Goal: Task Accomplishment & Management: Manage account settings

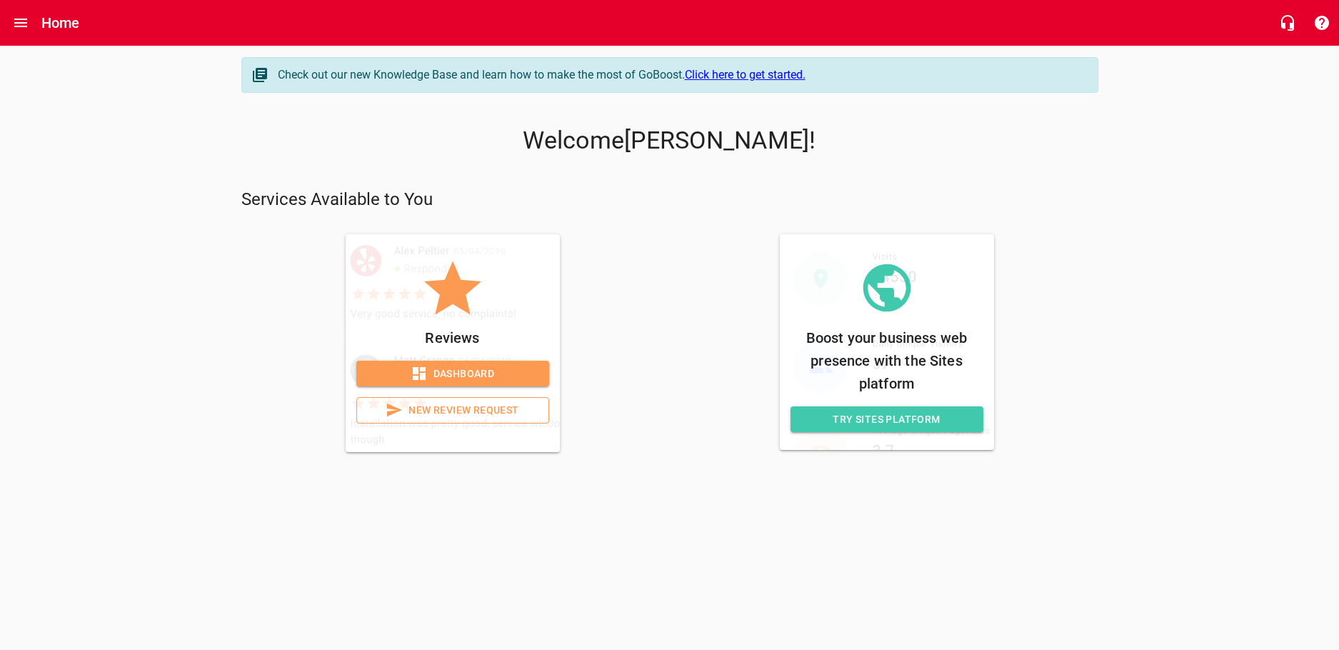
click at [437, 371] on span "Dashboard" at bounding box center [453, 374] width 170 height 18
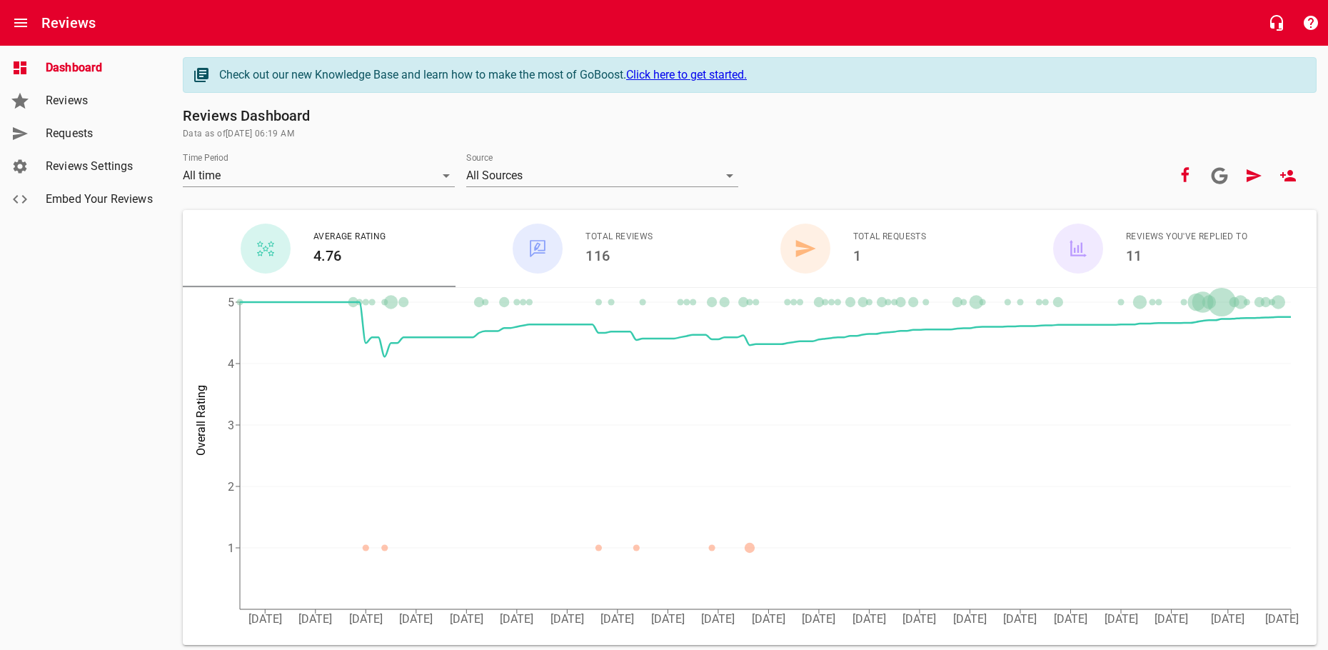
click at [66, 171] on span "Reviews Settings" at bounding box center [100, 166] width 109 height 17
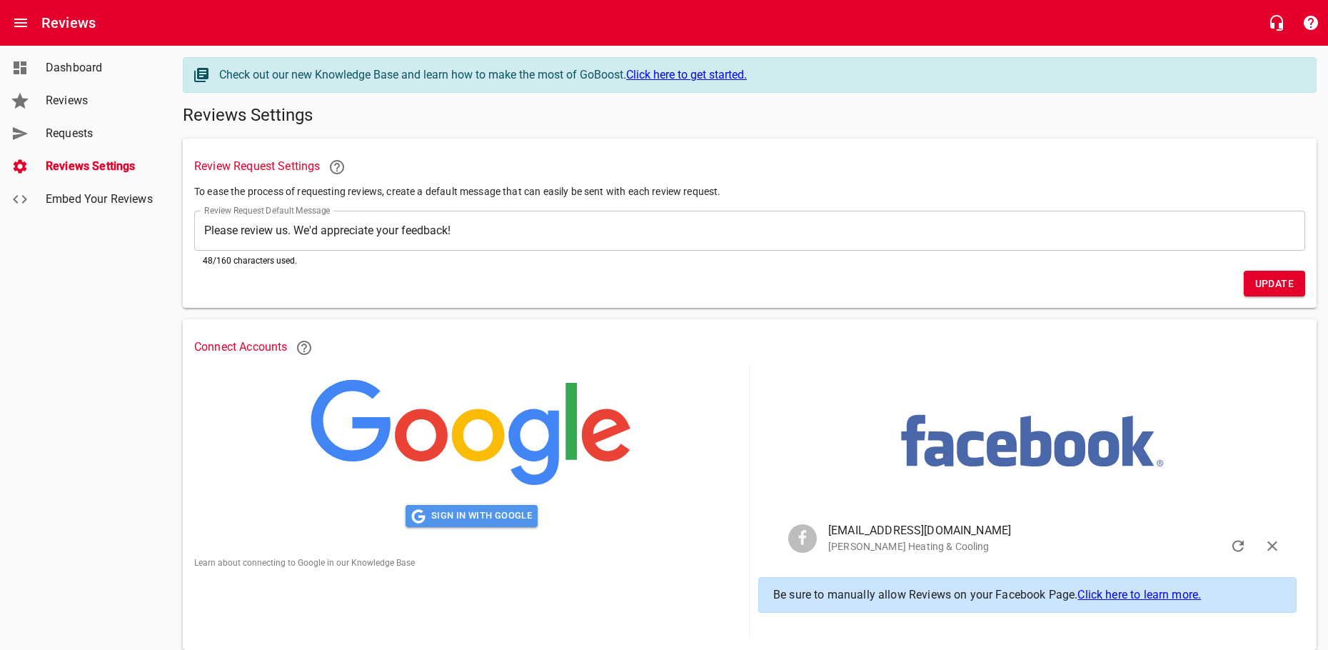
click at [463, 515] on span "Sign in with Google" at bounding box center [471, 516] width 121 height 16
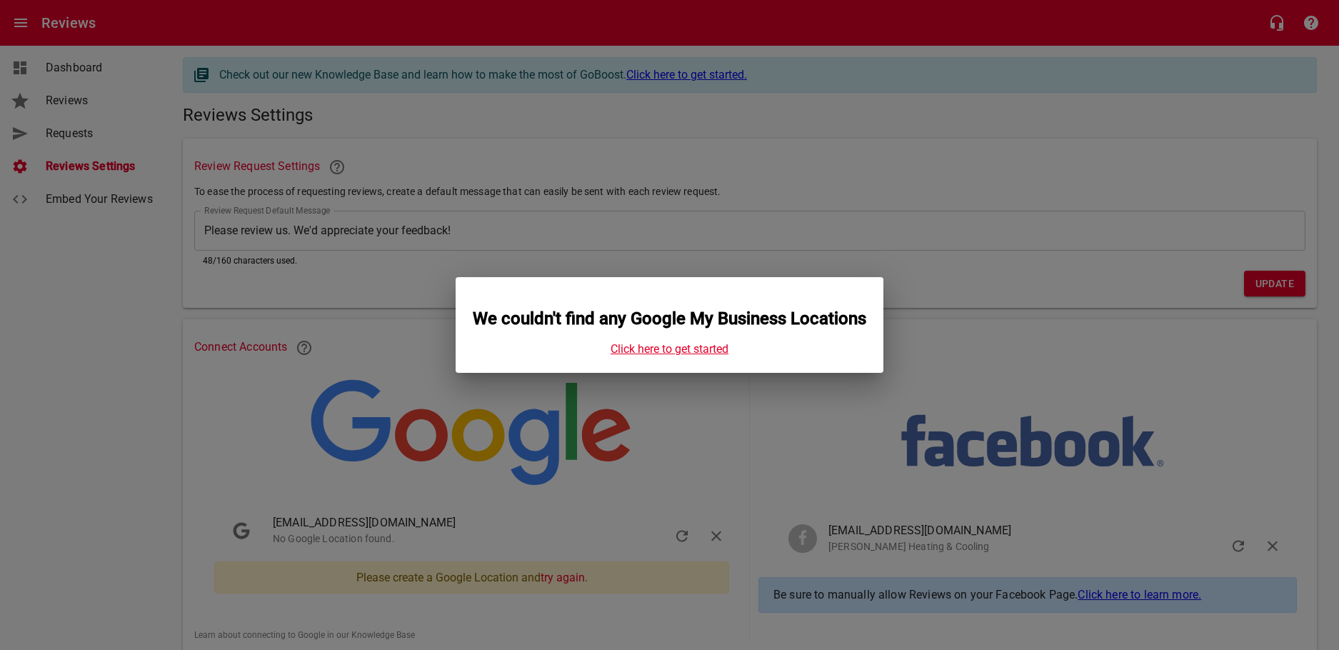
click at [675, 356] on link "Click here to get started" at bounding box center [669, 349] width 118 height 14
click at [940, 326] on div "We couldn't find any Google My Business Locations Click here to get started" at bounding box center [669, 325] width 1339 height 650
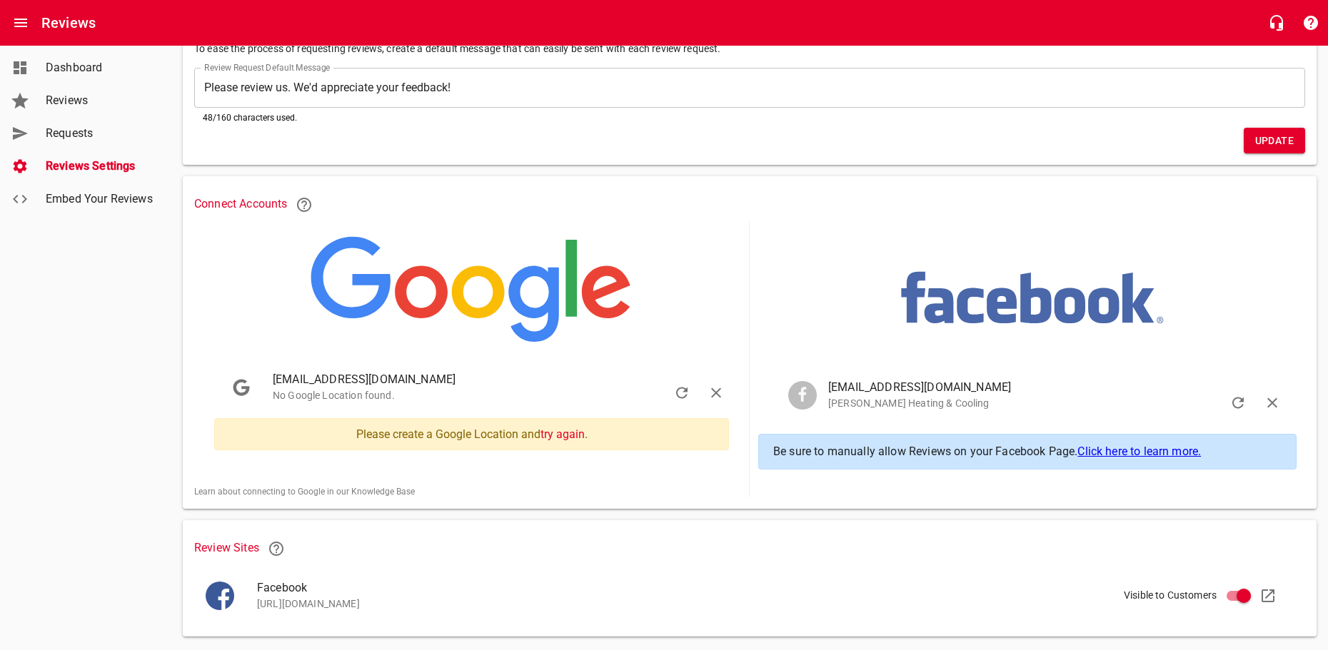
scroll to position [173, 0]
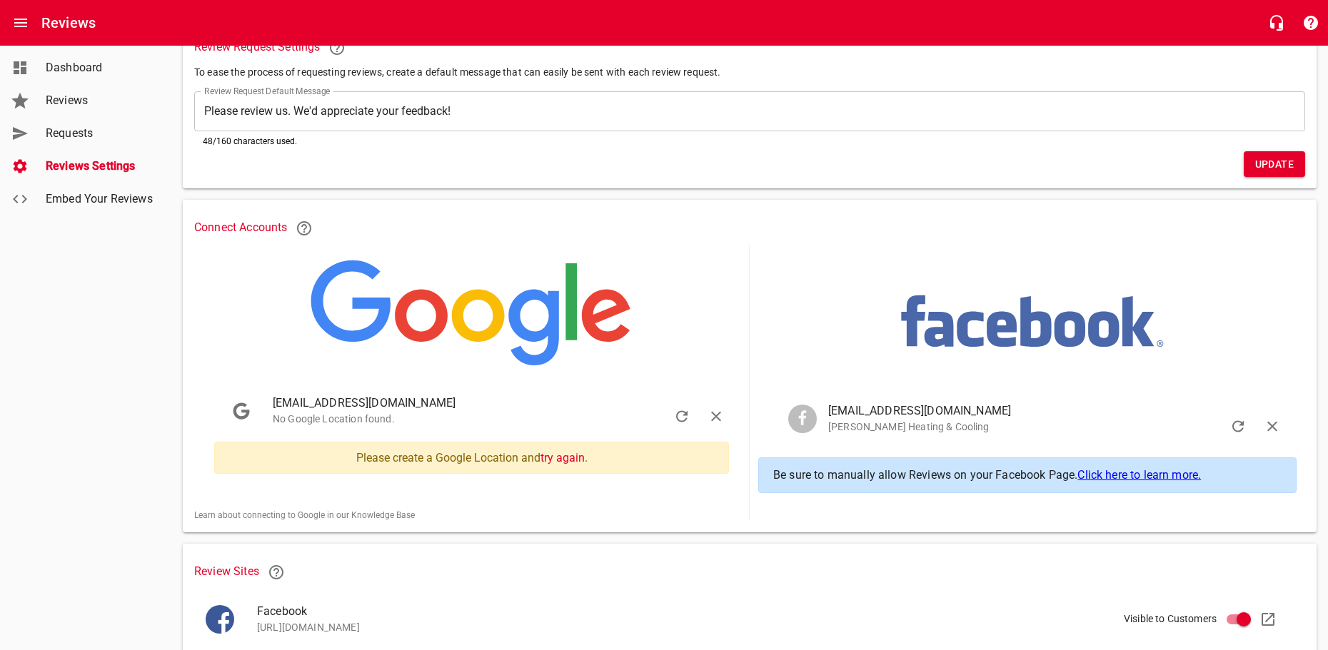
scroll to position [173, 0]
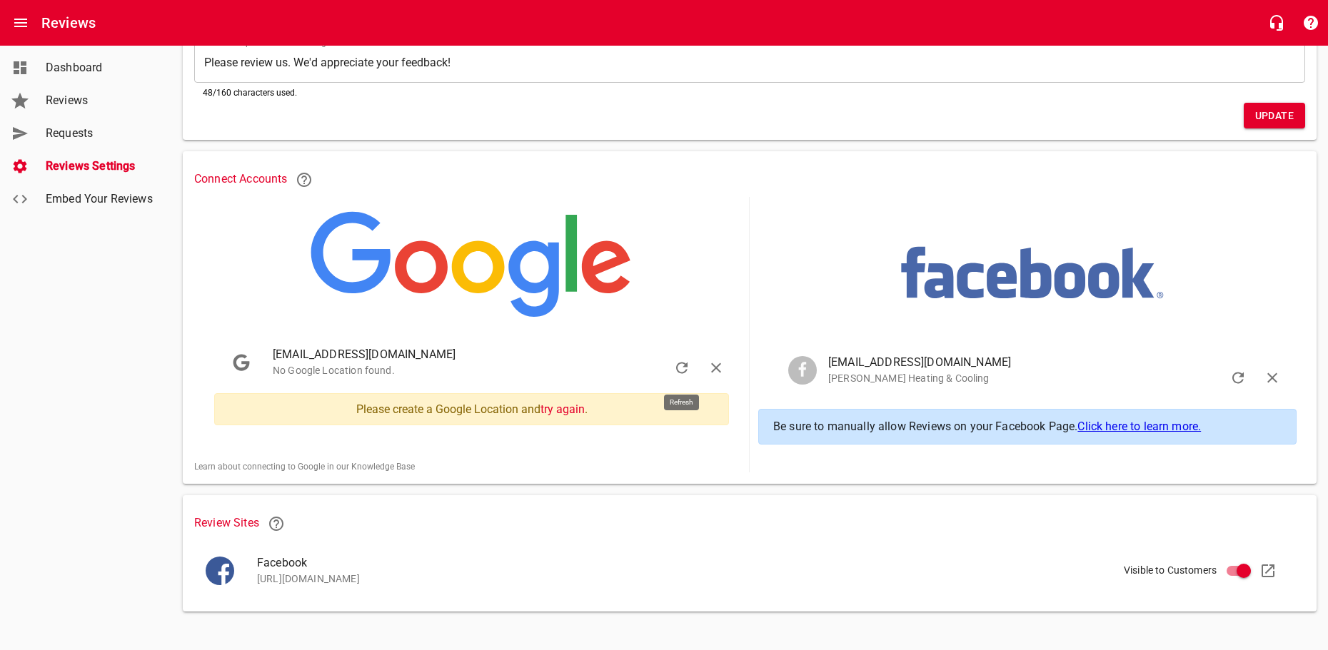
click at [680, 371] on button "button" at bounding box center [682, 368] width 34 height 34
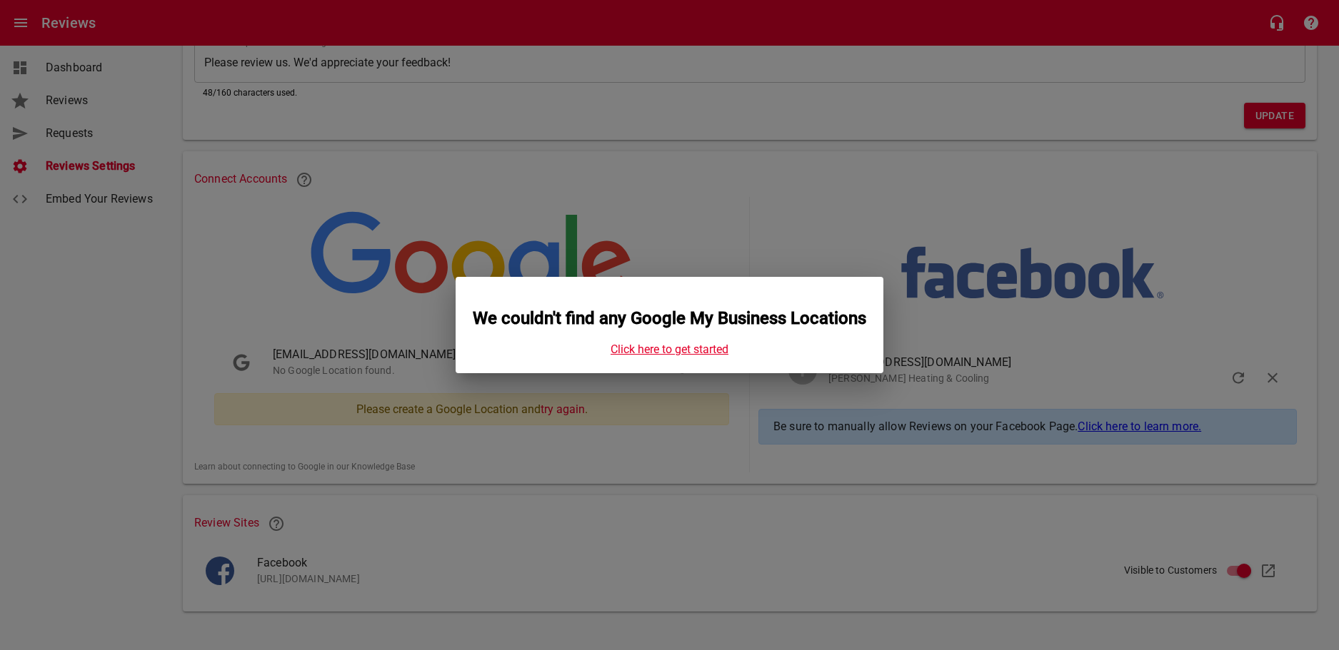
click at [667, 356] on link "Click here to get started" at bounding box center [669, 350] width 118 height 14
click at [661, 135] on div "We couldn't find any Google My Business Locations Click here to get started" at bounding box center [669, 325] width 1339 height 650
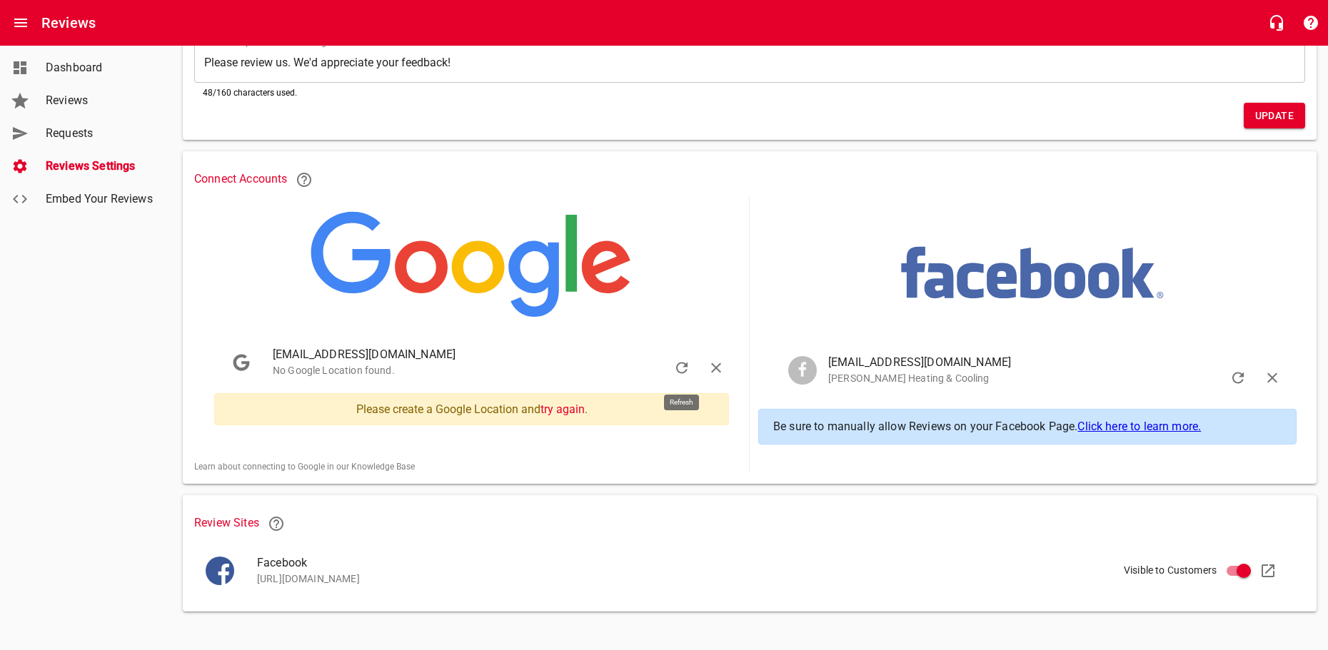
click at [680, 359] on icon "button" at bounding box center [681, 367] width 17 height 17
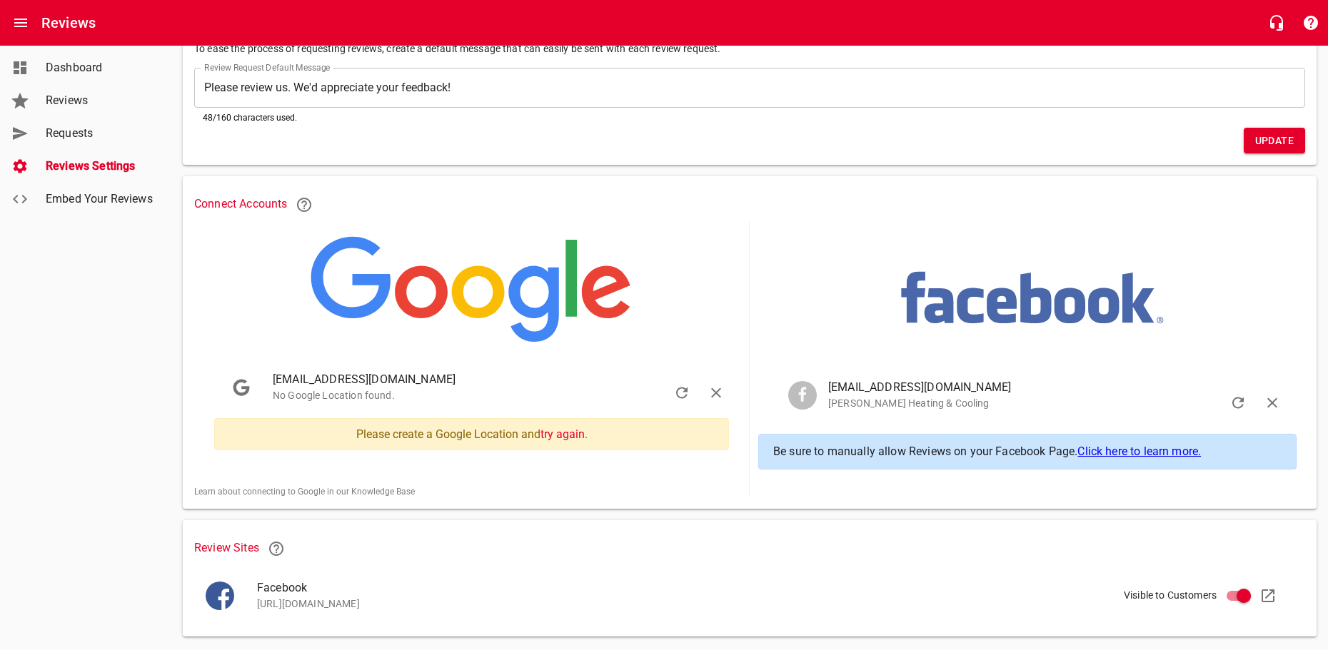
scroll to position [173, 0]
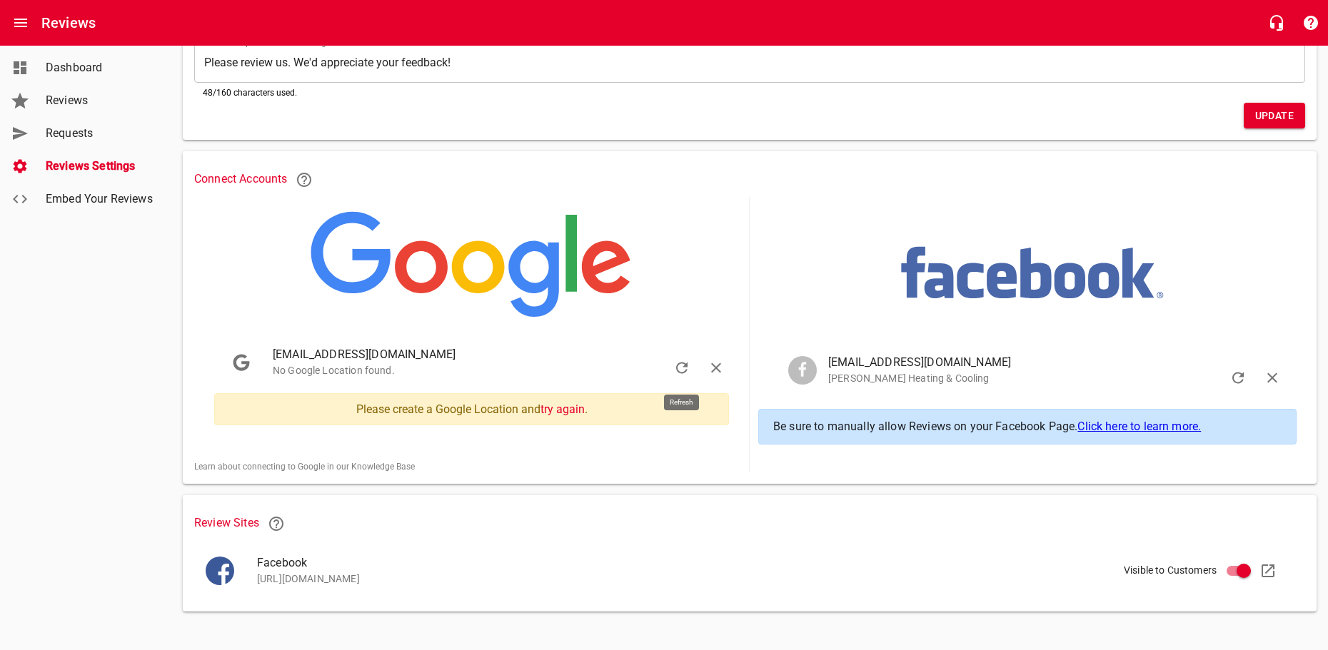
click at [680, 371] on button "button" at bounding box center [682, 368] width 34 height 34
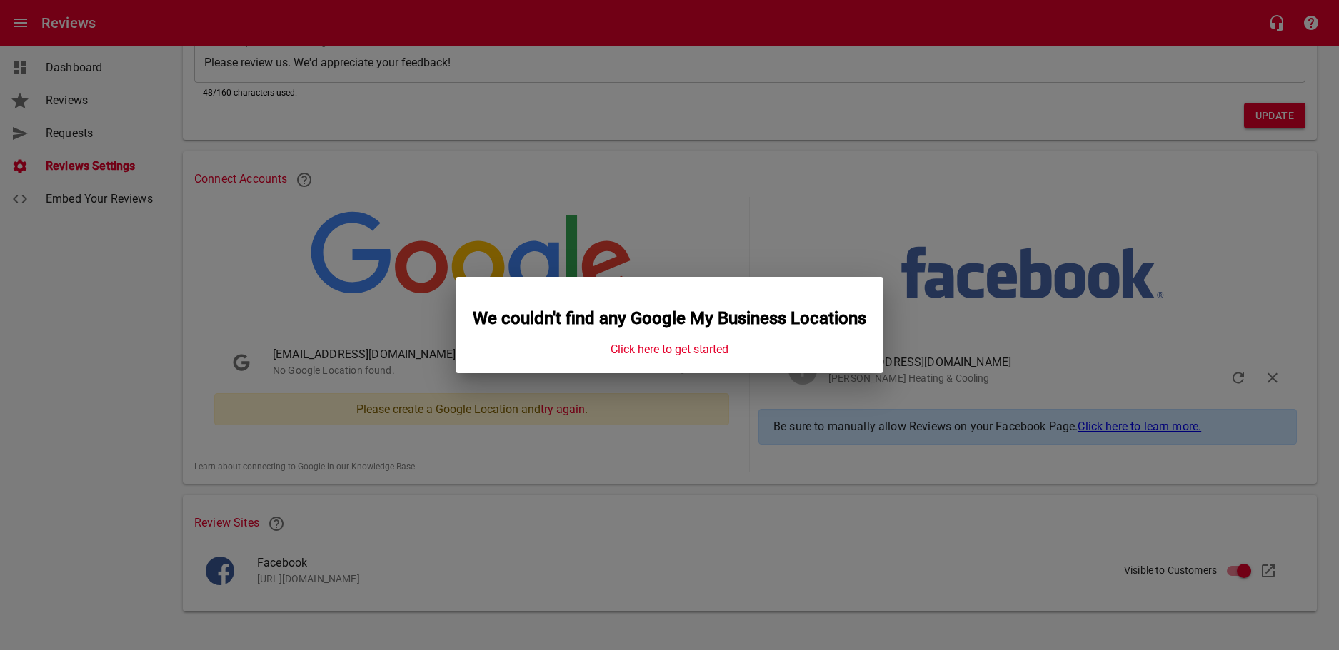
click at [708, 198] on div "We couldn't find any Google My Business Locations Click here to get started" at bounding box center [669, 325] width 1339 height 650
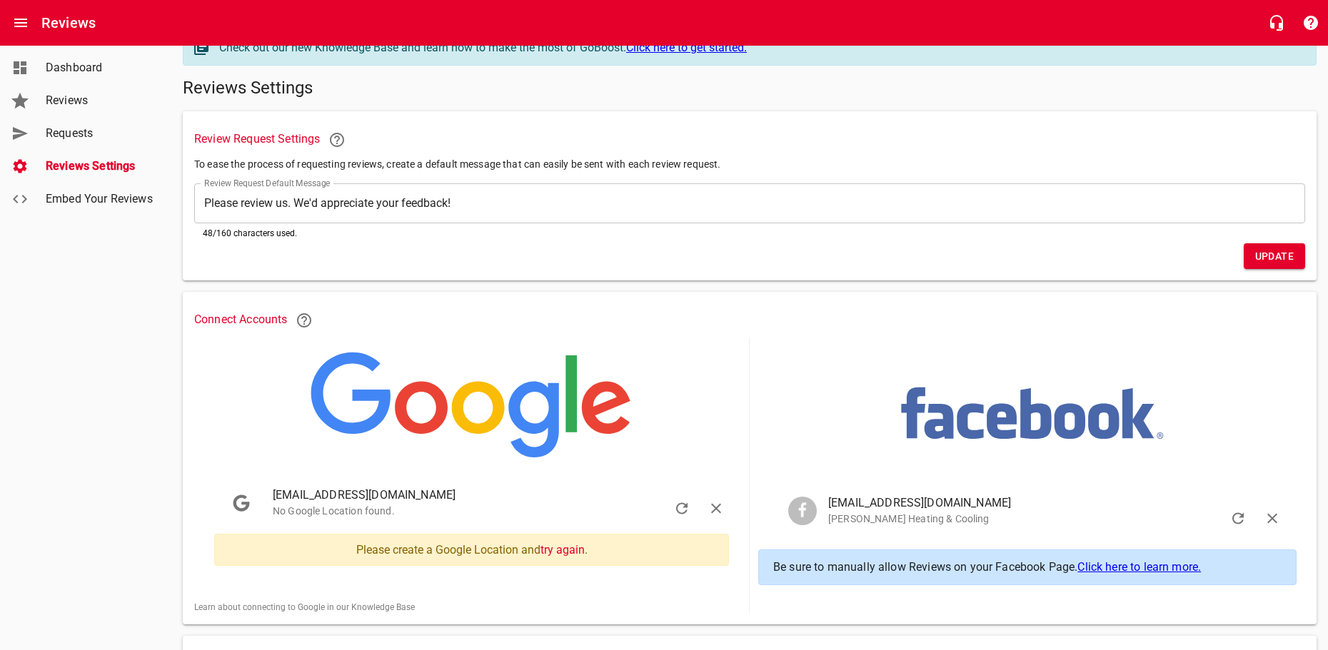
scroll to position [0, 0]
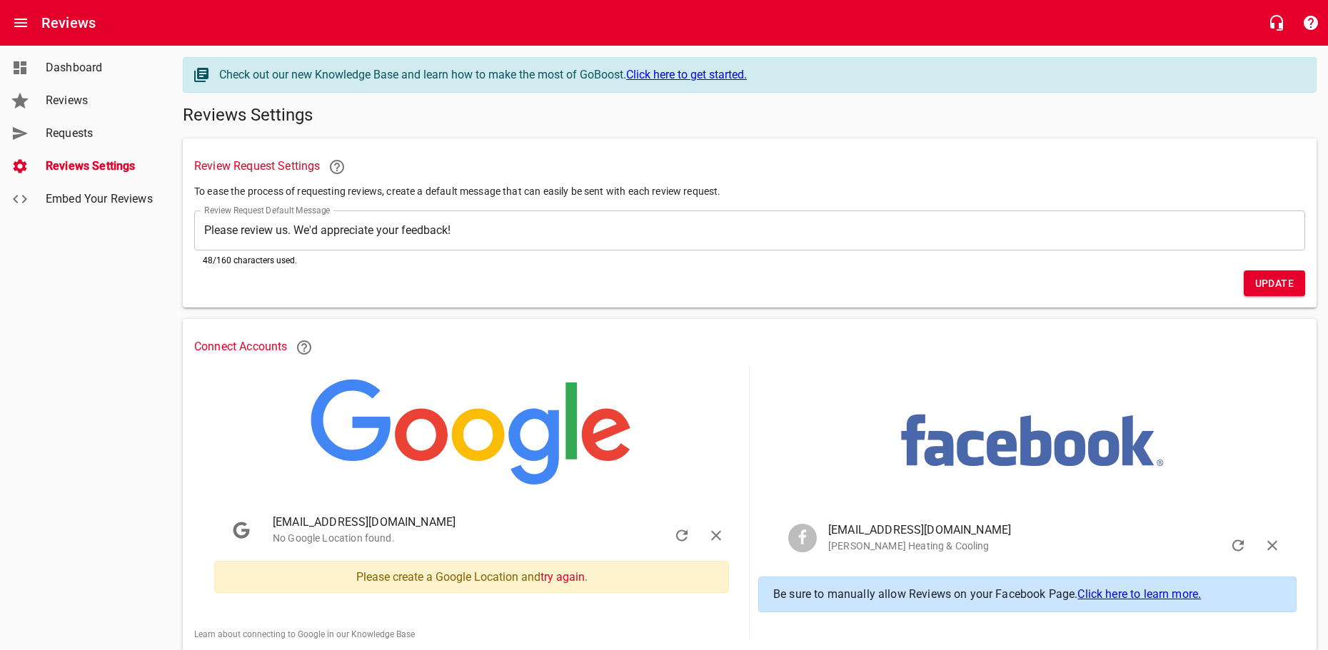
click at [84, 105] on span "Reviews" at bounding box center [100, 100] width 109 height 17
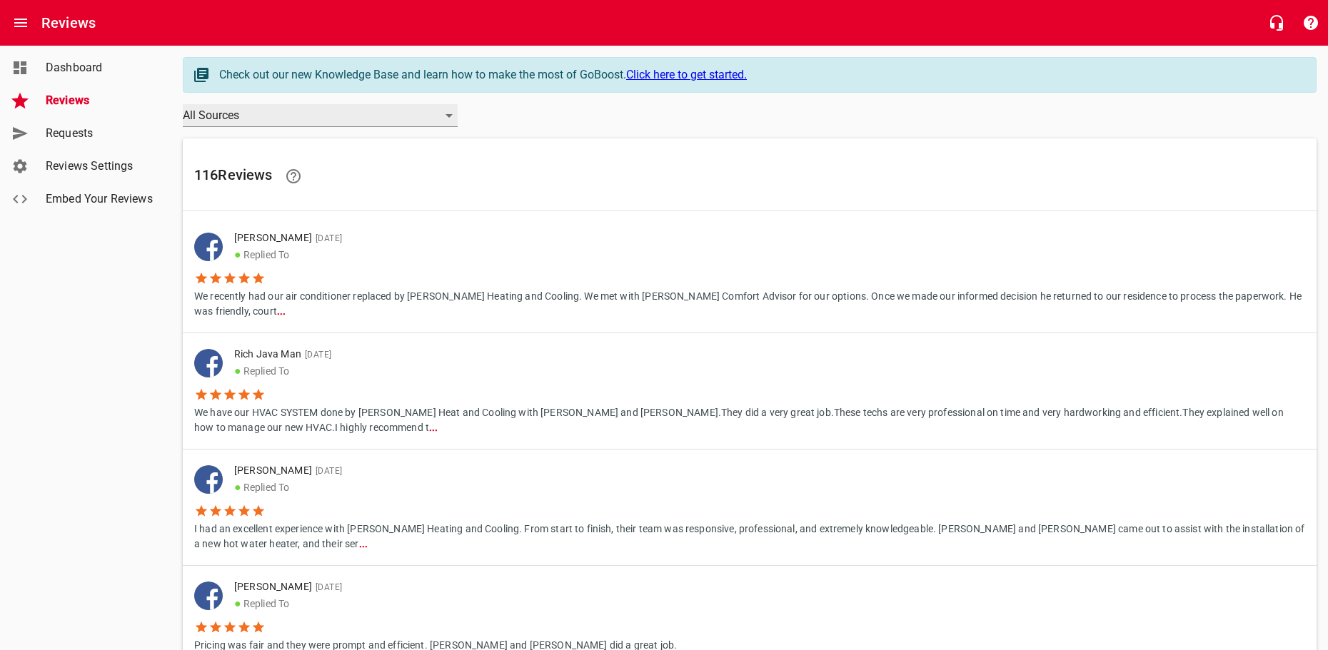
click at [445, 113] on div "All Sources" at bounding box center [320, 115] width 275 height 23
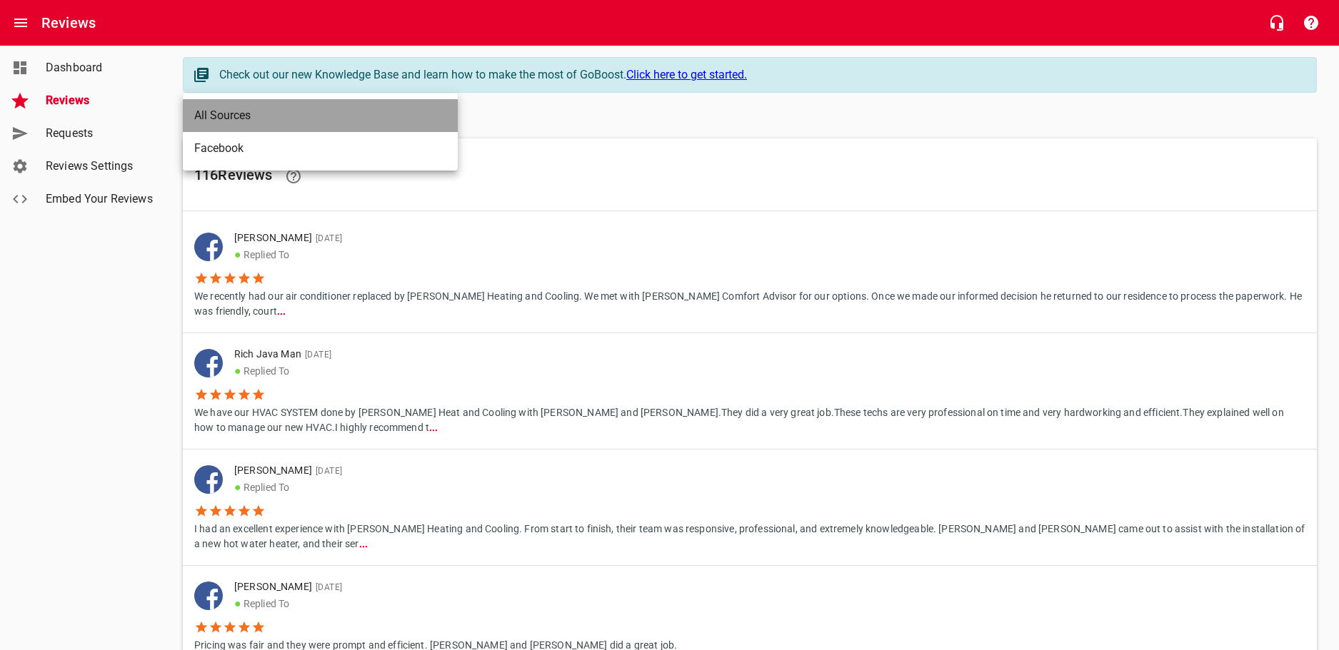
click at [445, 114] on li "All Sources" at bounding box center [320, 115] width 275 height 33
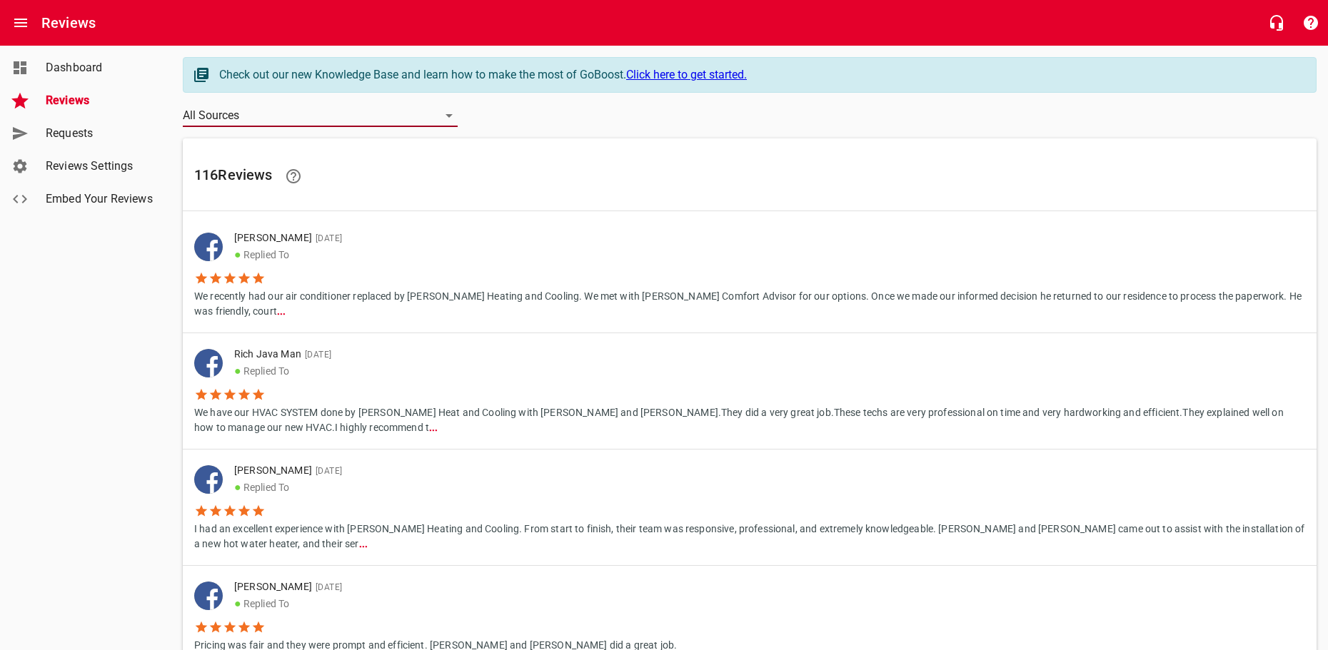
click at [99, 66] on span "Dashboard" at bounding box center [100, 67] width 109 height 17
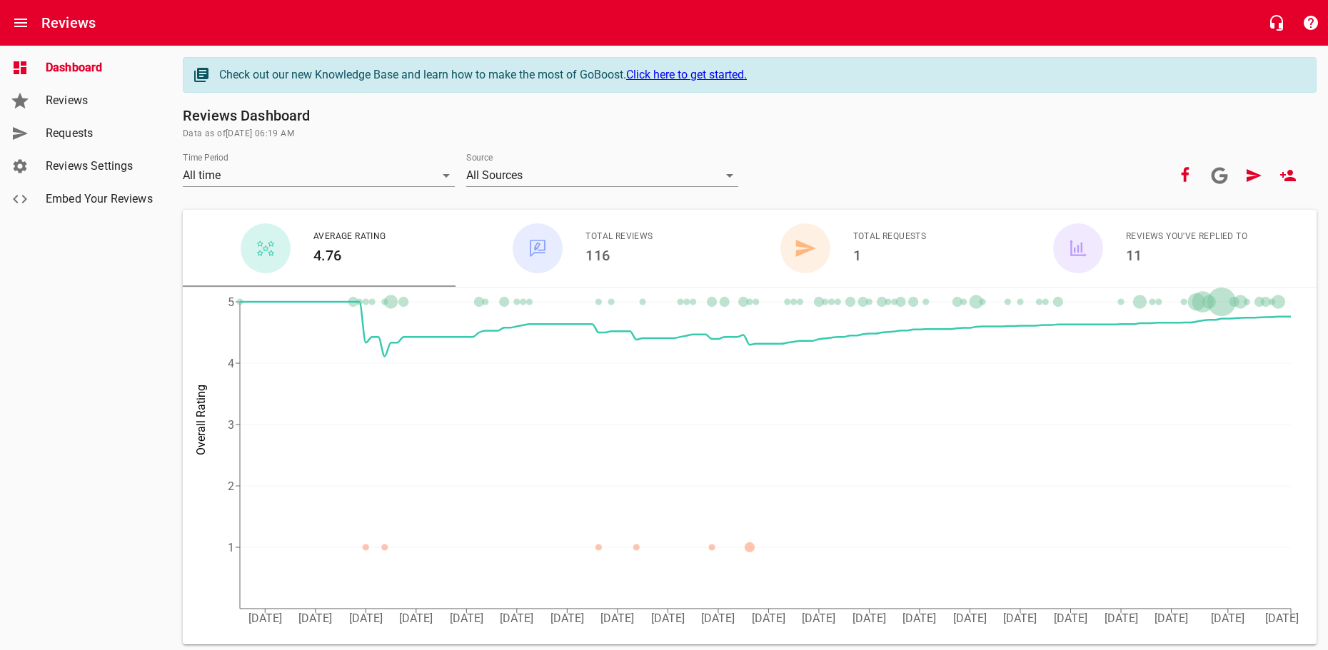
click at [76, 102] on span "Reviews" at bounding box center [100, 100] width 109 height 17
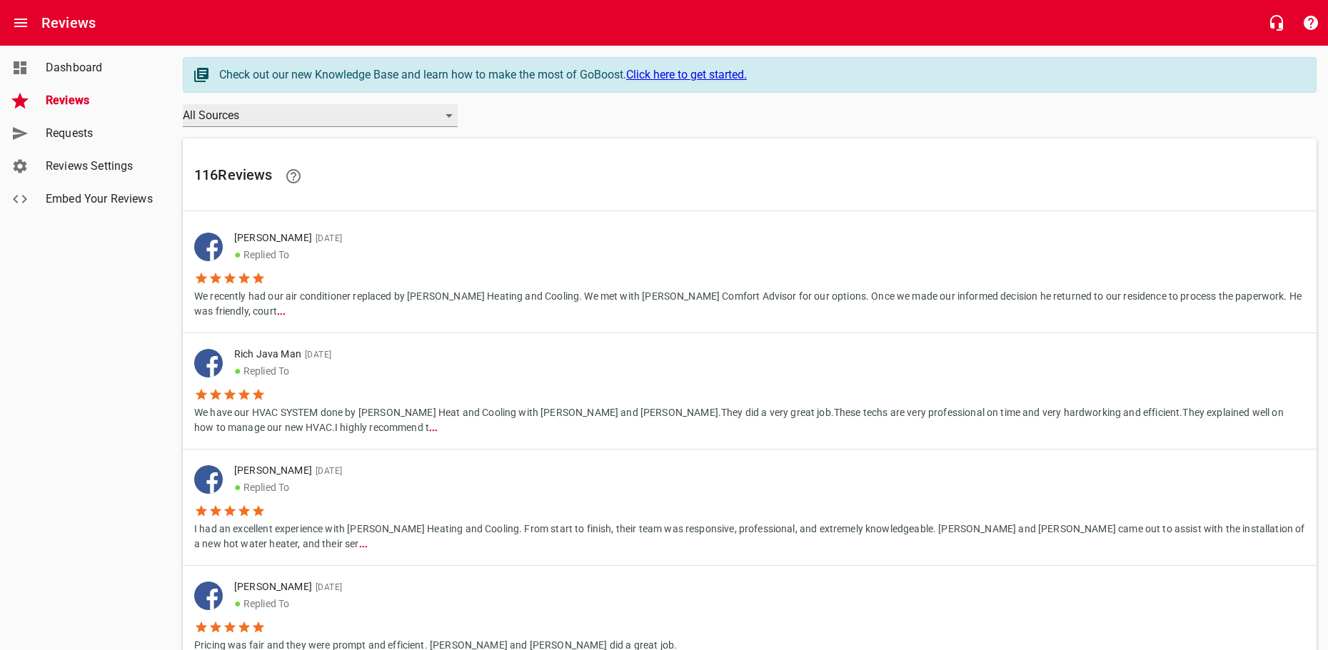
click at [321, 119] on div "All Sources" at bounding box center [320, 115] width 275 height 23
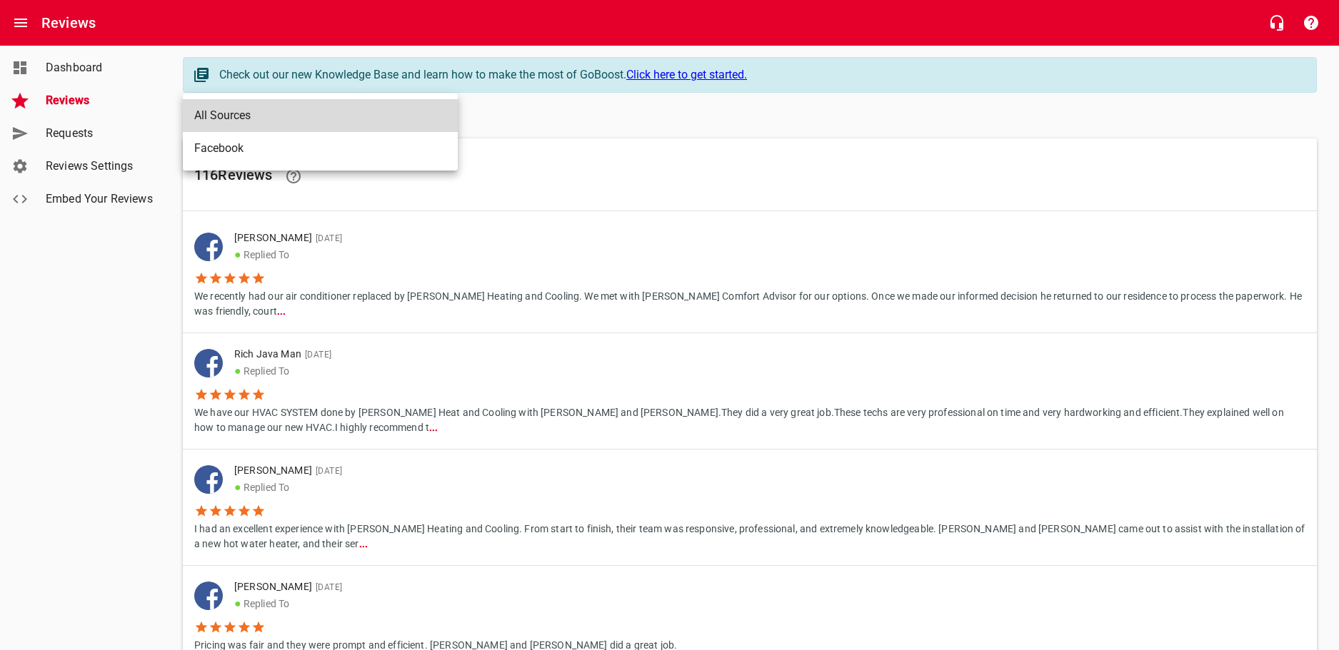
click at [46, 57] on div at bounding box center [669, 325] width 1339 height 650
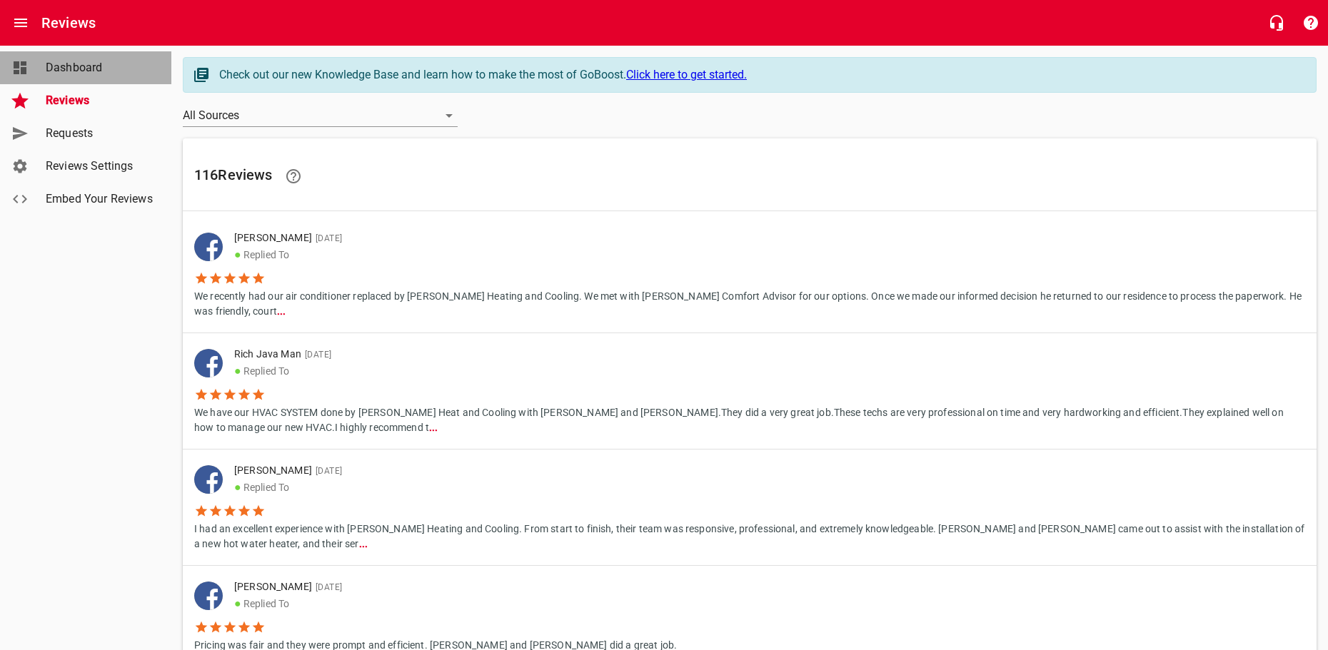
click at [61, 69] on span "Dashboard" at bounding box center [100, 67] width 109 height 17
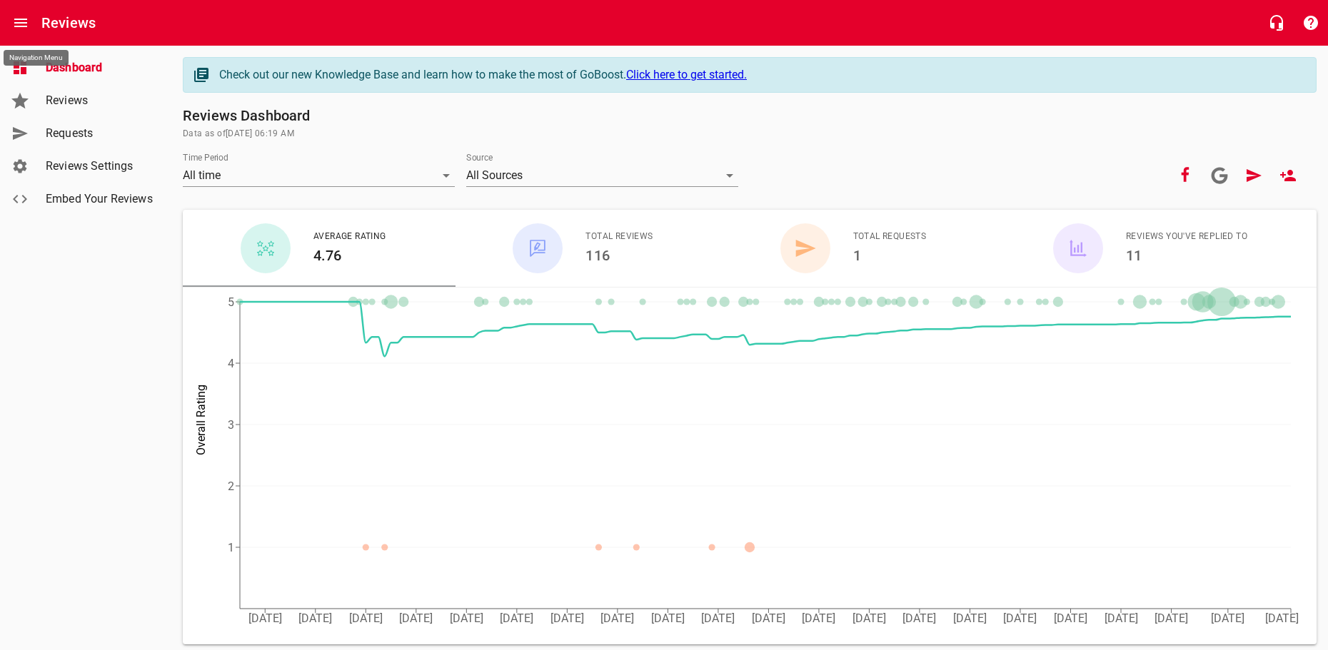
click at [23, 23] on icon "Open drawer" at bounding box center [20, 23] width 13 height 9
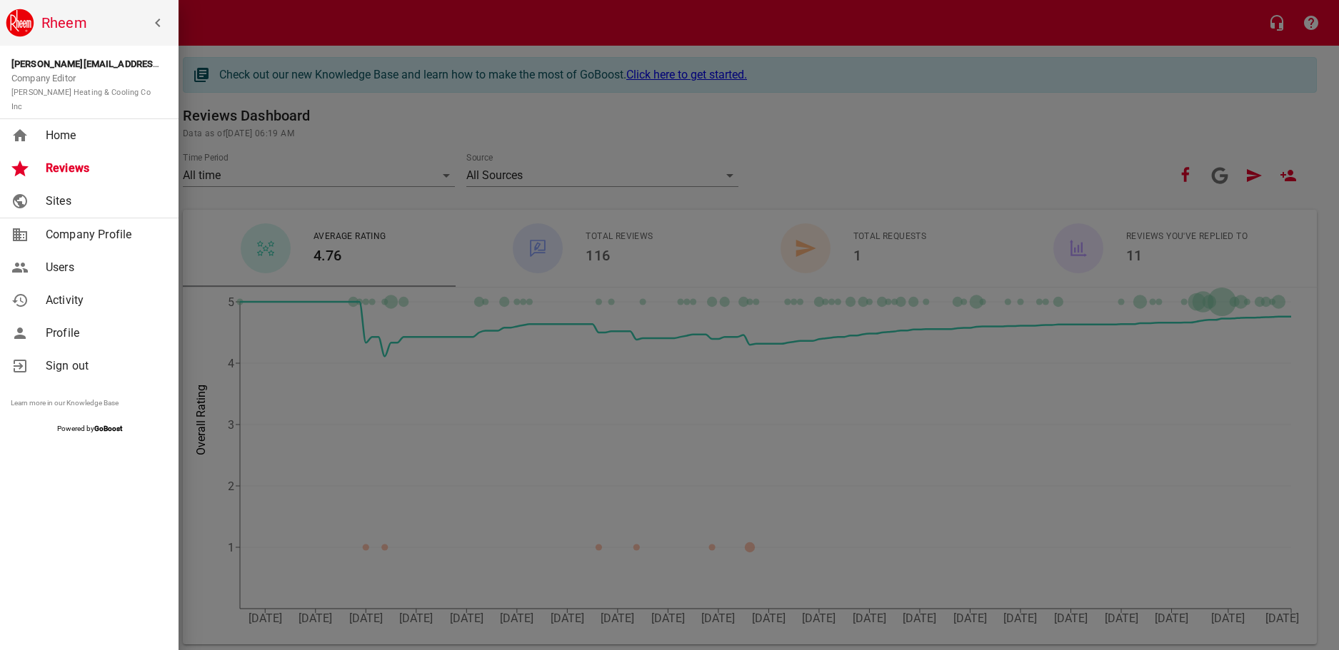
click at [65, 226] on span "Company Profile" at bounding box center [104, 234] width 116 height 17
select select "New York"
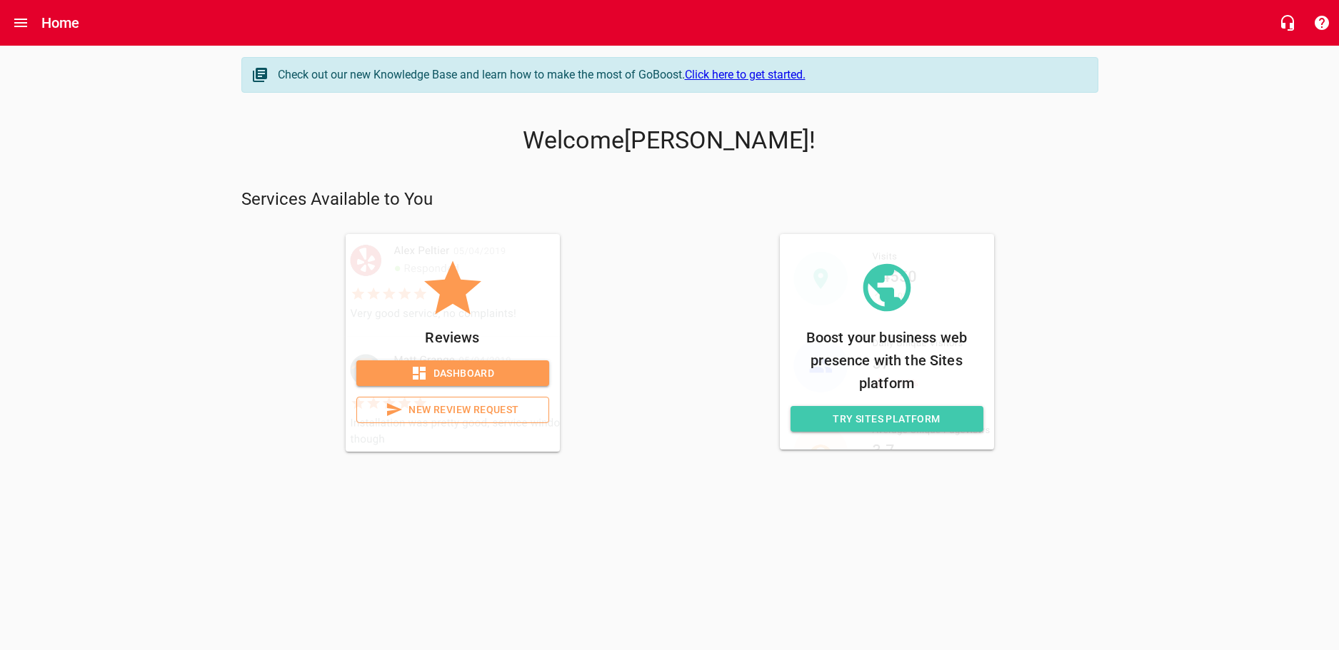
click at [438, 363] on link "Dashboard" at bounding box center [452, 374] width 193 height 26
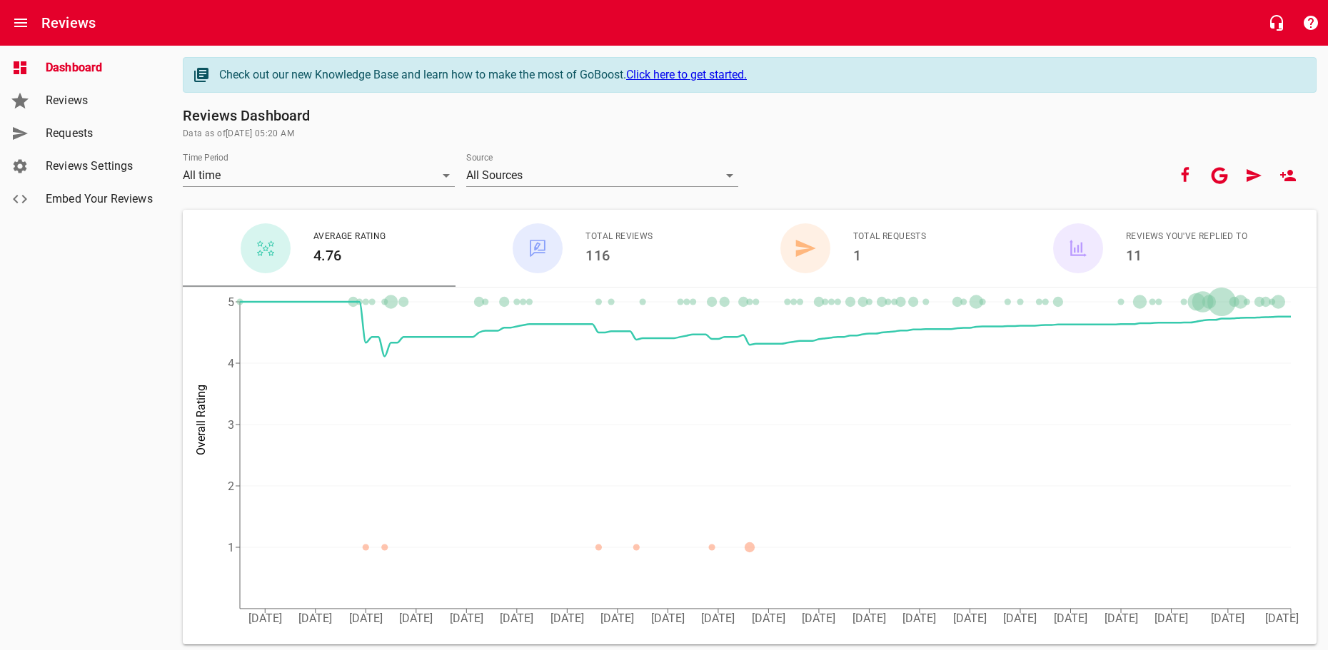
click at [604, 254] on h6 "116" at bounding box center [618, 255] width 67 height 23
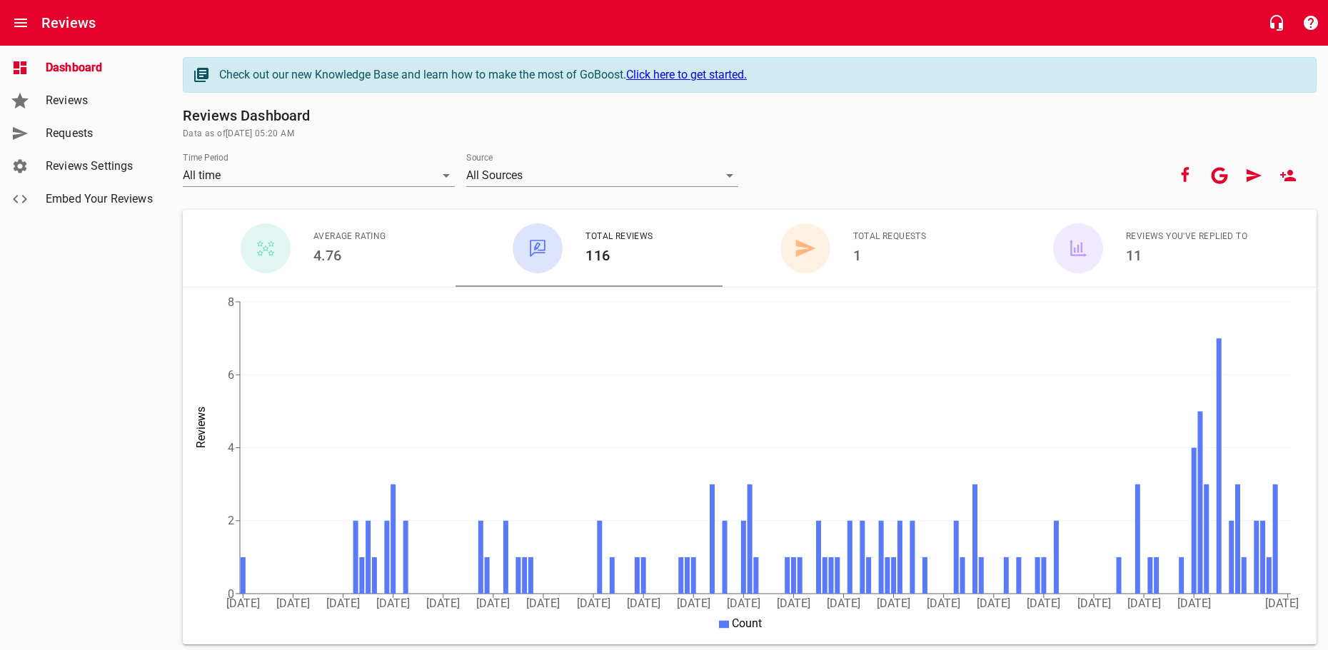
click at [69, 95] on span "Reviews" at bounding box center [100, 100] width 109 height 17
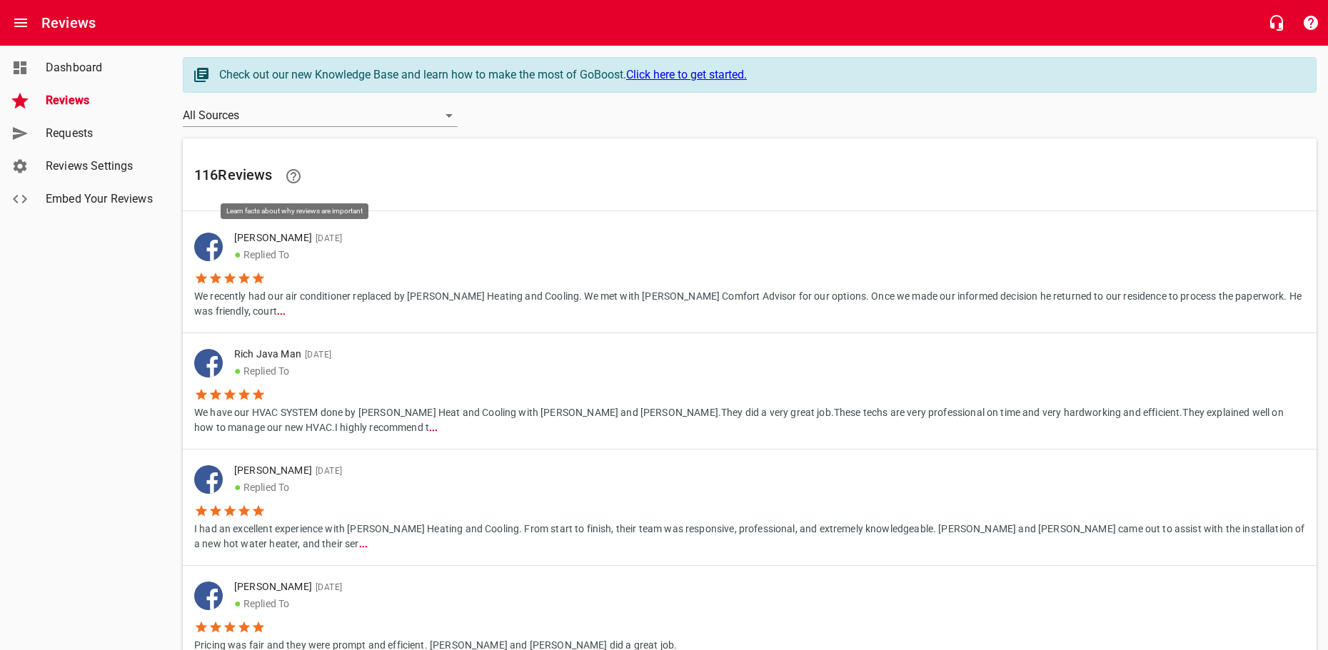
click at [292, 176] on icon at bounding box center [293, 176] width 17 height 17
click at [442, 112] on div "All Sources" at bounding box center [320, 115] width 275 height 23
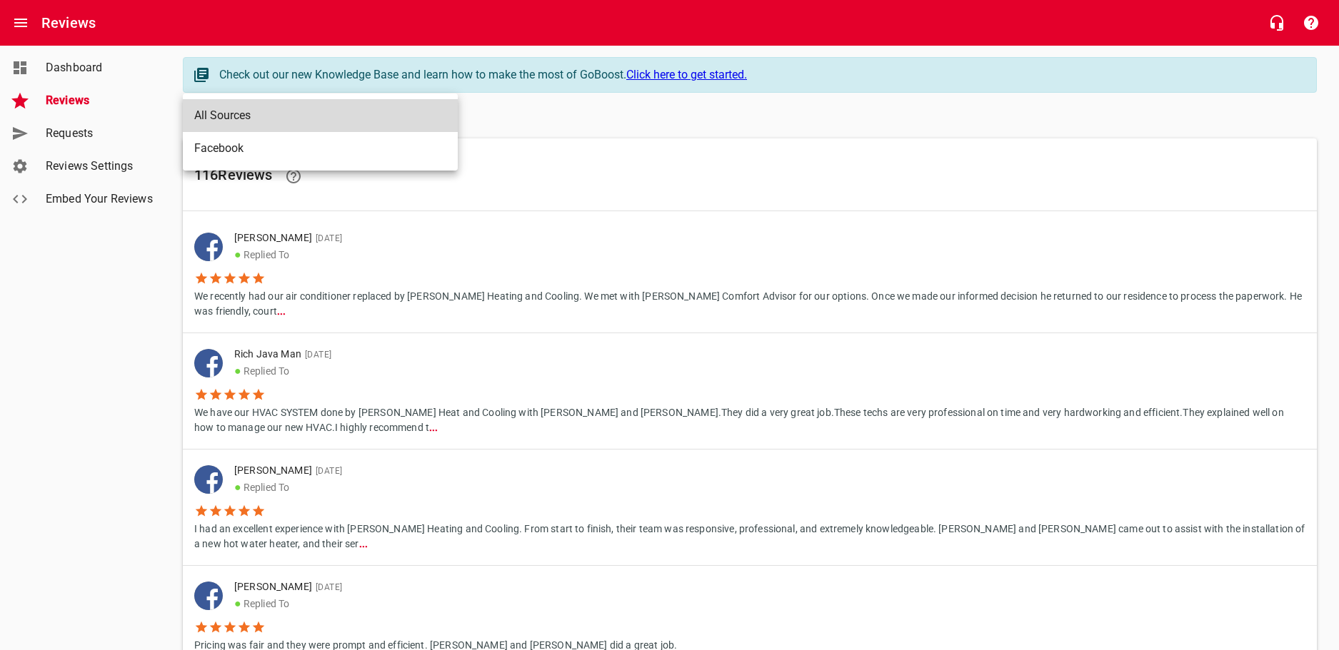
click at [442, 114] on li "All Sources" at bounding box center [320, 115] width 275 height 33
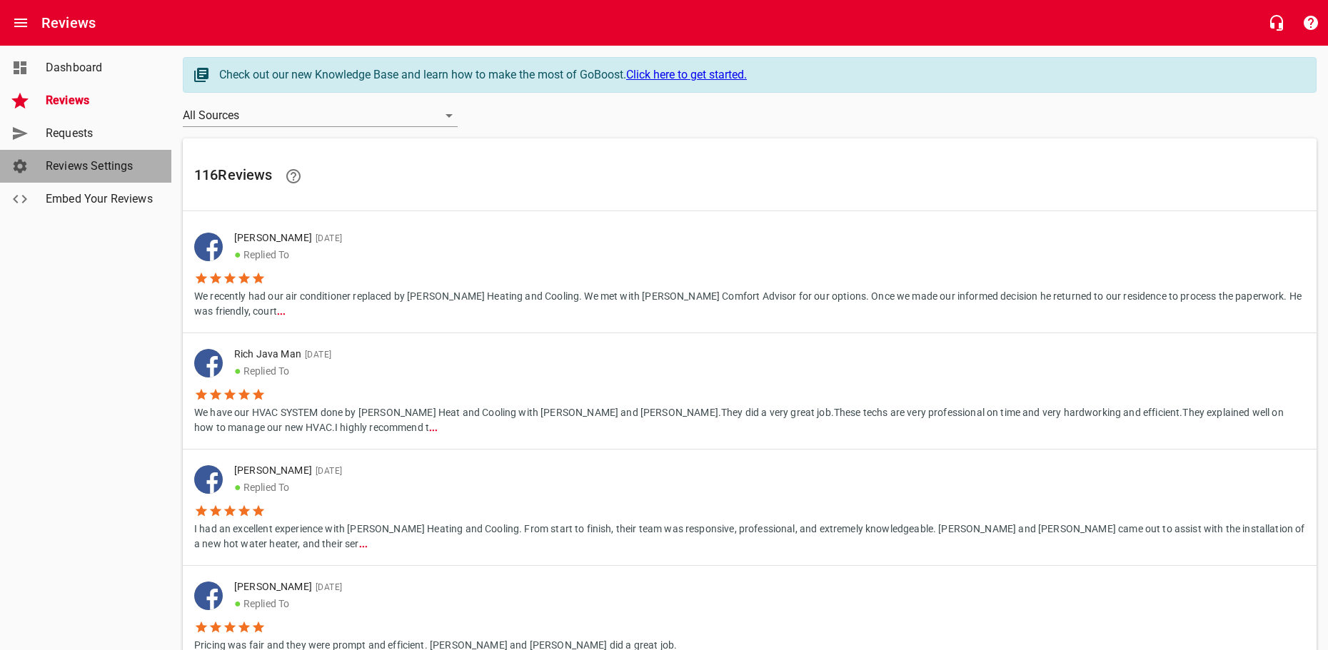
click at [71, 162] on span "Reviews Settings" at bounding box center [100, 166] width 109 height 17
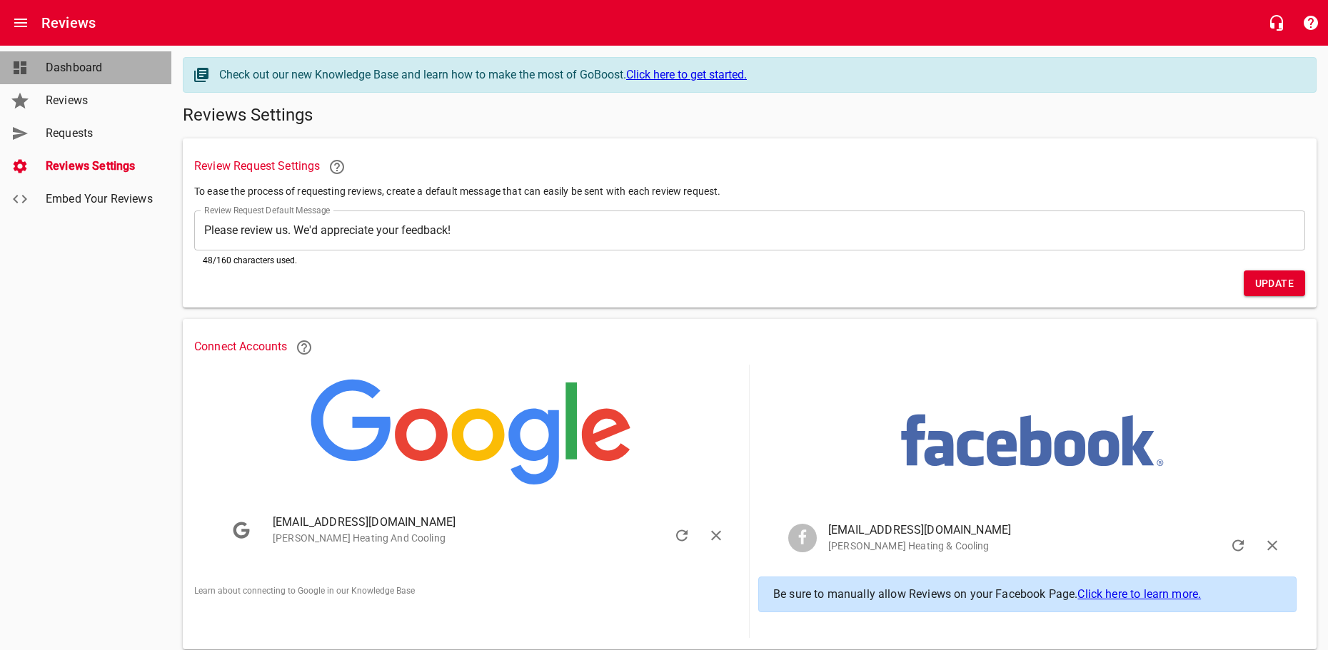
click at [78, 69] on span "Dashboard" at bounding box center [100, 67] width 109 height 17
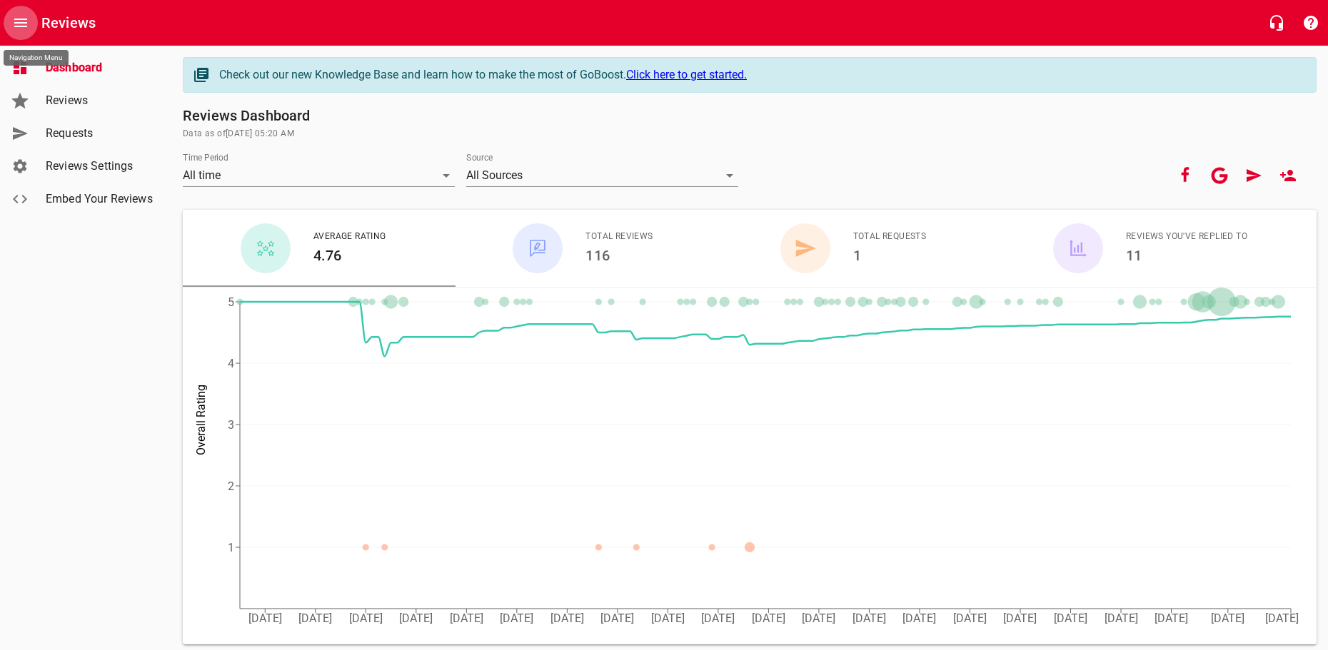
click at [26, 23] on icon "Open drawer" at bounding box center [20, 23] width 13 height 9
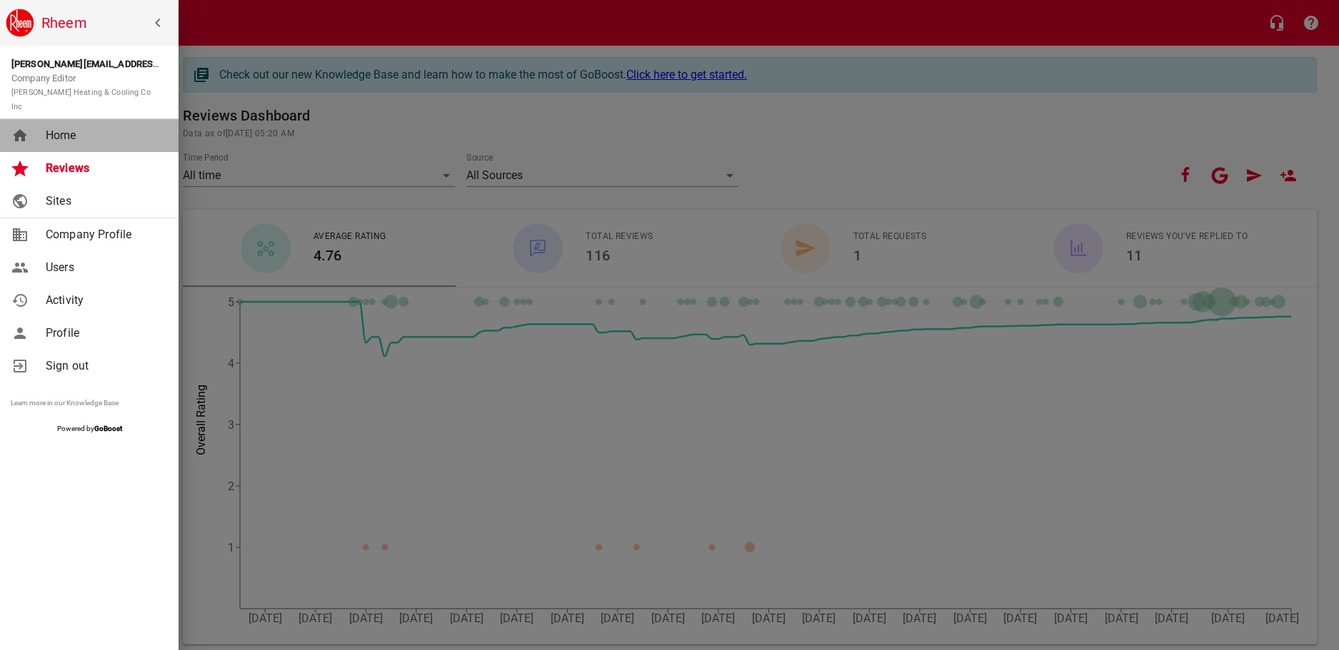
click at [51, 127] on span "Home" at bounding box center [104, 135] width 116 height 17
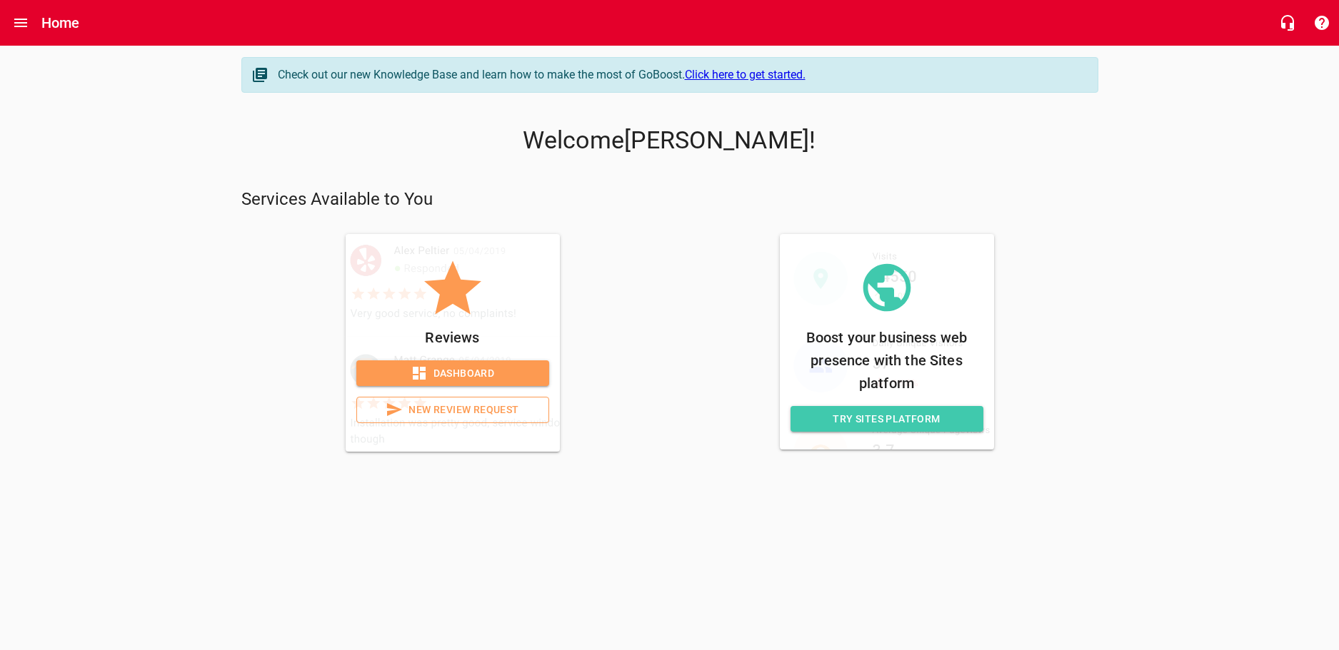
click at [262, 71] on icon at bounding box center [260, 75] width 14 height 14
